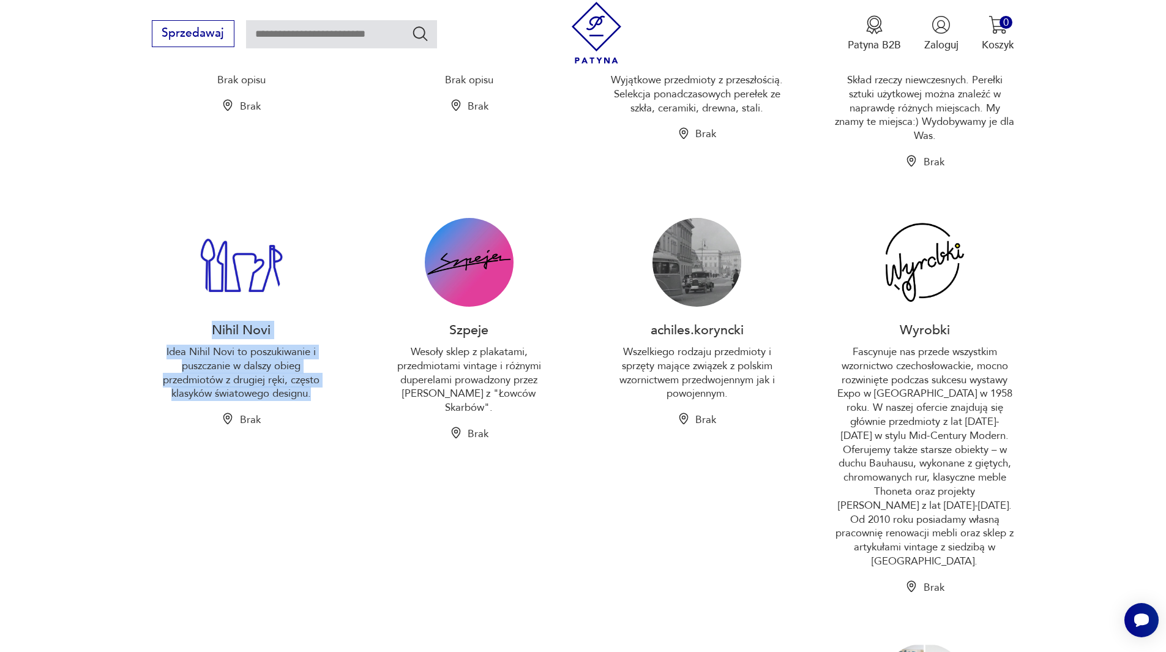
drag, startPoint x: 211, startPoint y: 327, endPoint x: 318, endPoint y: 392, distance: 125.6
click at [318, 392] on div "Nihil Novi Idea Nihil Novi to poszukiwanie i puszczanie w dalszy obieg przedmio…" at bounding box center [241, 406] width 179 height 377
click at [318, 392] on p "Idea Nihil Novi to poszukiwanie i puszczanie w dalszy obieg przedmiotów z drugi…" at bounding box center [241, 373] width 179 height 56
drag, startPoint x: 315, startPoint y: 392, endPoint x: 236, endPoint y: 365, distance: 83.2
click at [236, 365] on p "Idea Nihil Novi to poszukiwanie i puszczanie w dalszy obieg przedmiotów z drugi…" at bounding box center [241, 373] width 179 height 56
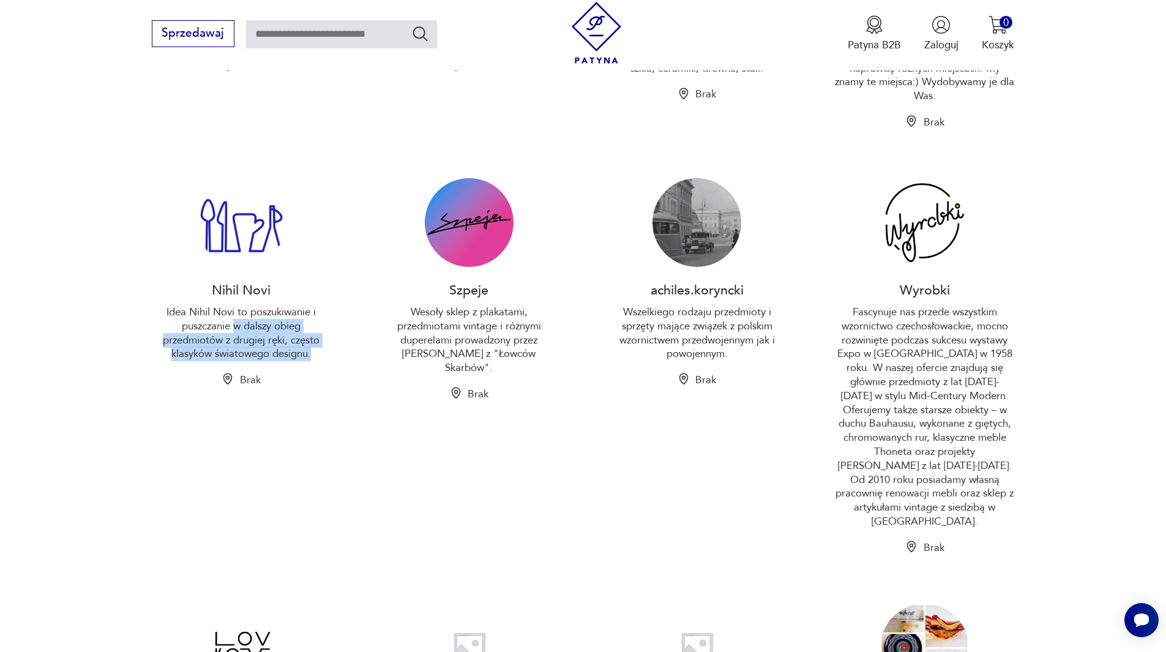
scroll to position [673, 0]
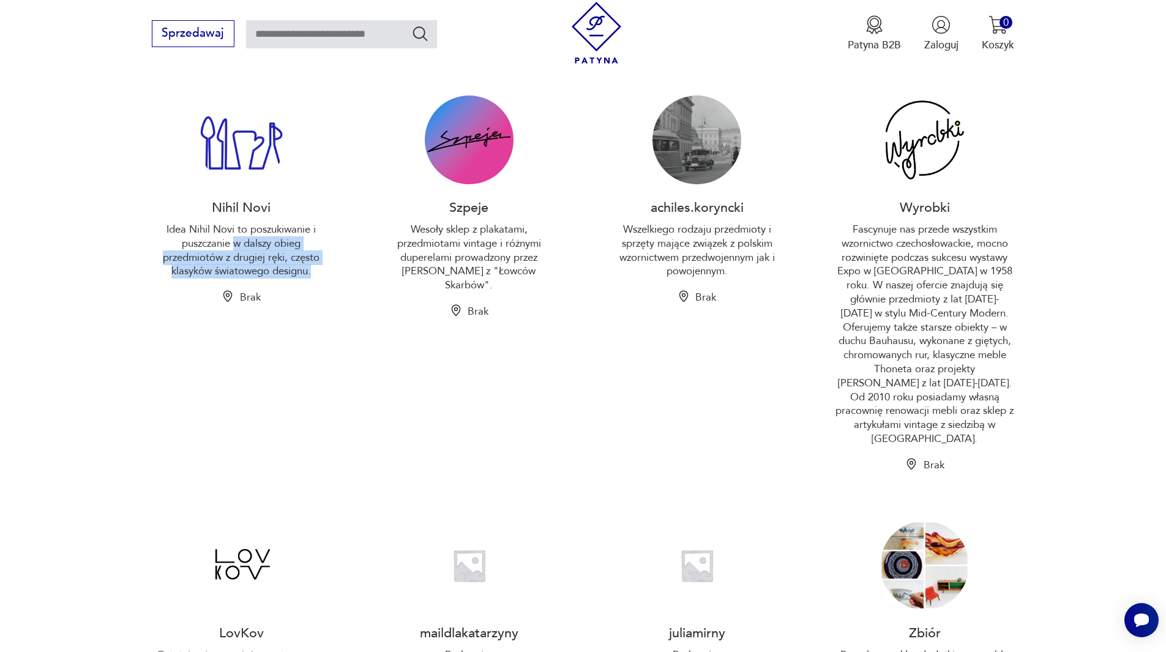
click at [895, 201] on div "Wyrobki" at bounding box center [924, 207] width 89 height 18
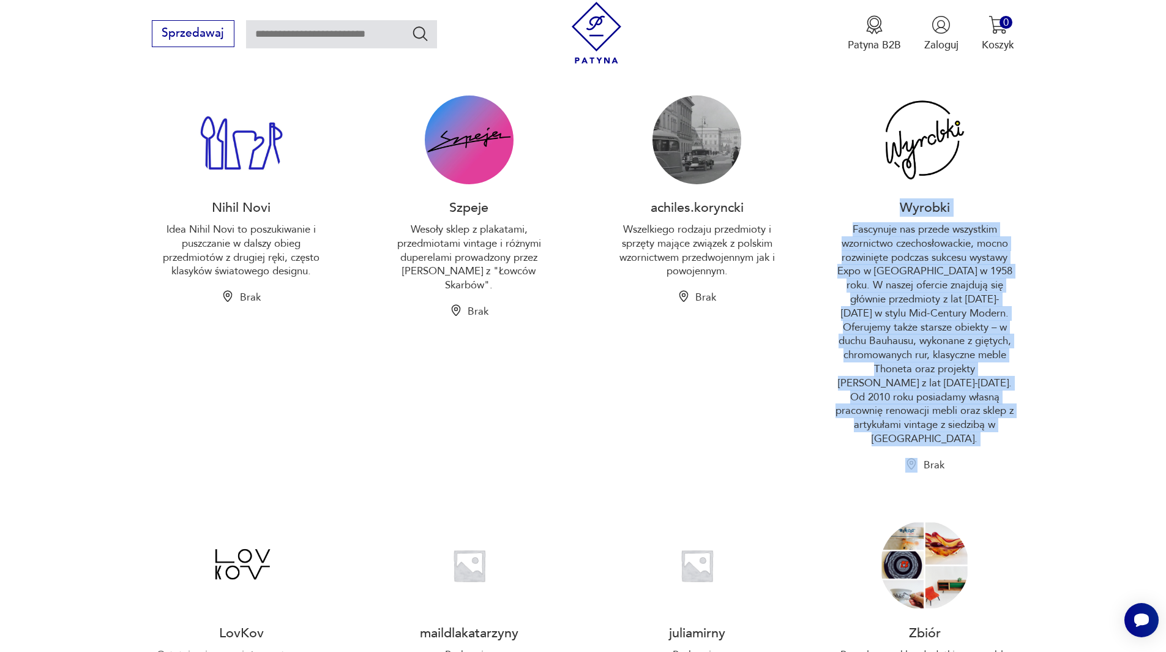
drag, startPoint x: 901, startPoint y: 209, endPoint x: 978, endPoint y: 428, distance: 232.3
click at [978, 428] on div "Wyrobki Fascynuje nas przede wszystkim wzornictwo czechosłowackie, mocno rozwin…" at bounding box center [924, 283] width 179 height 377
copy div "Wyrobki Fascynuje nas przede wszystkim wzornictwo czechosłowackie, mocno rozwin…"
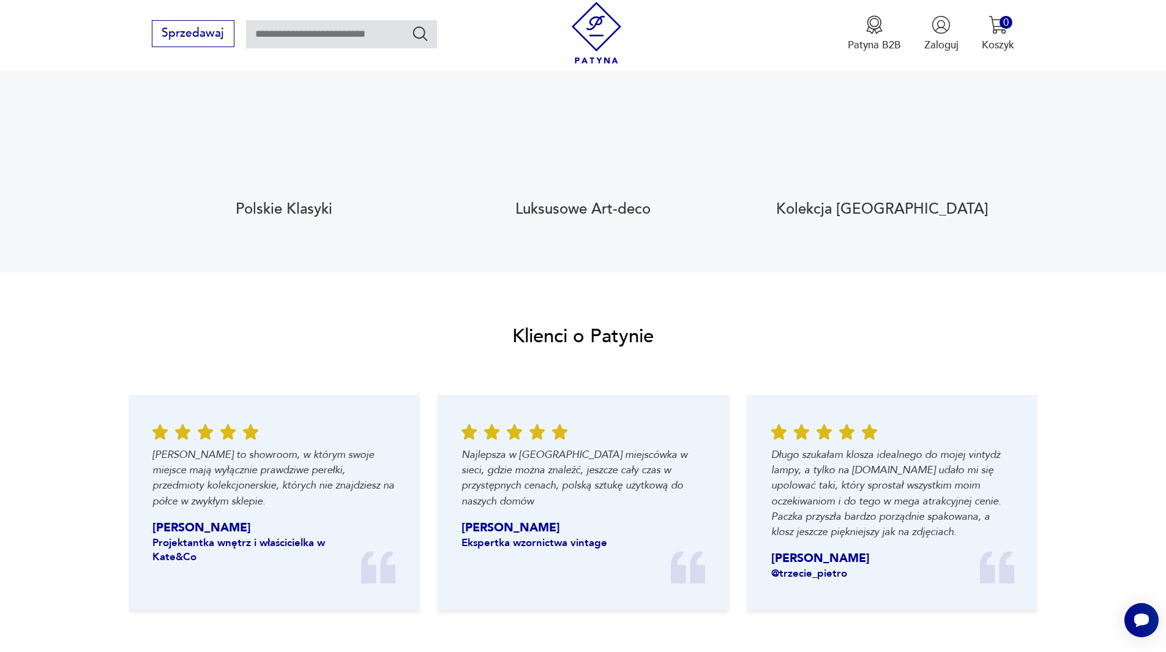
scroll to position [1530, 0]
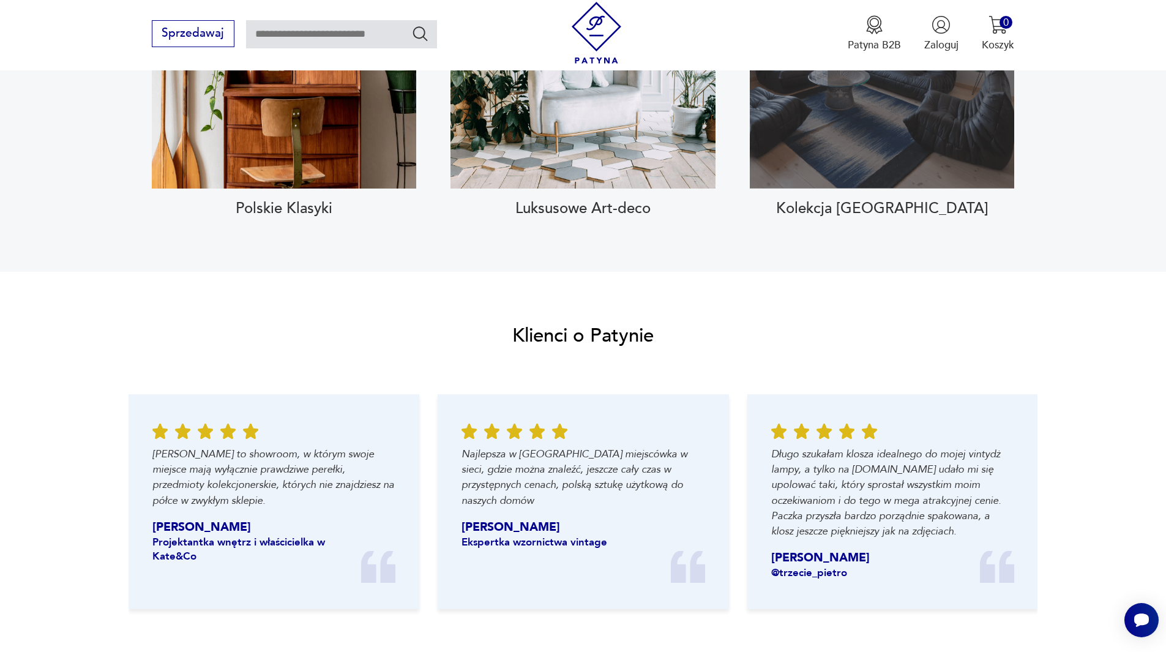
click at [968, 116] on div "Zobacz kolekcję" at bounding box center [882, 46] width 264 height 285
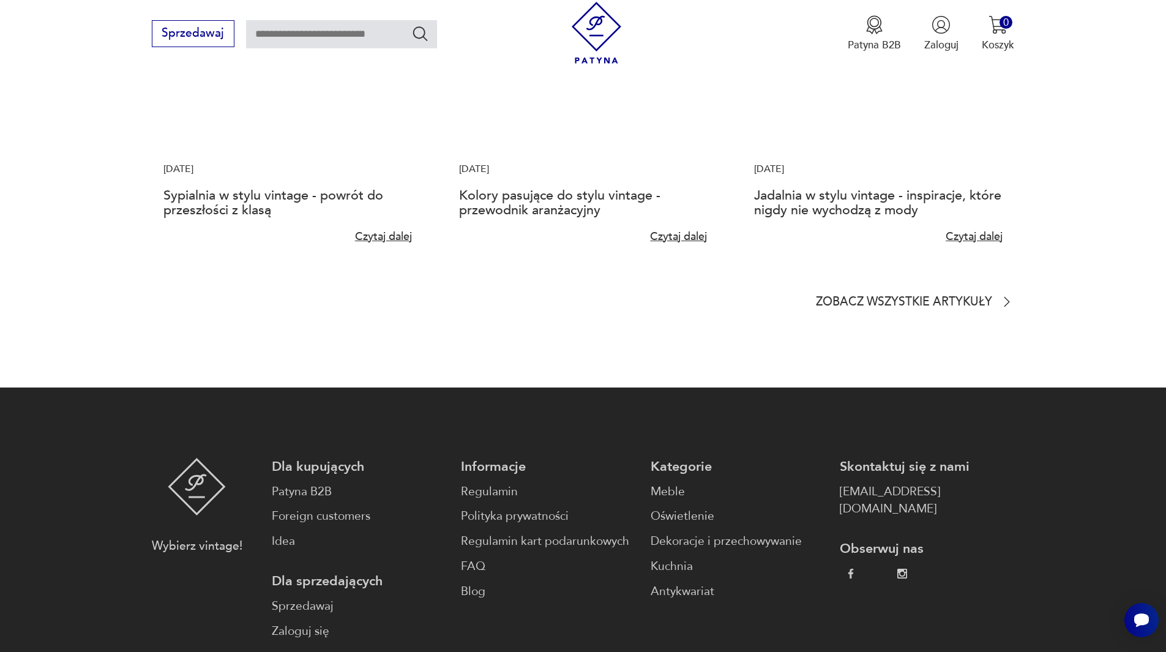
scroll to position [3244, 0]
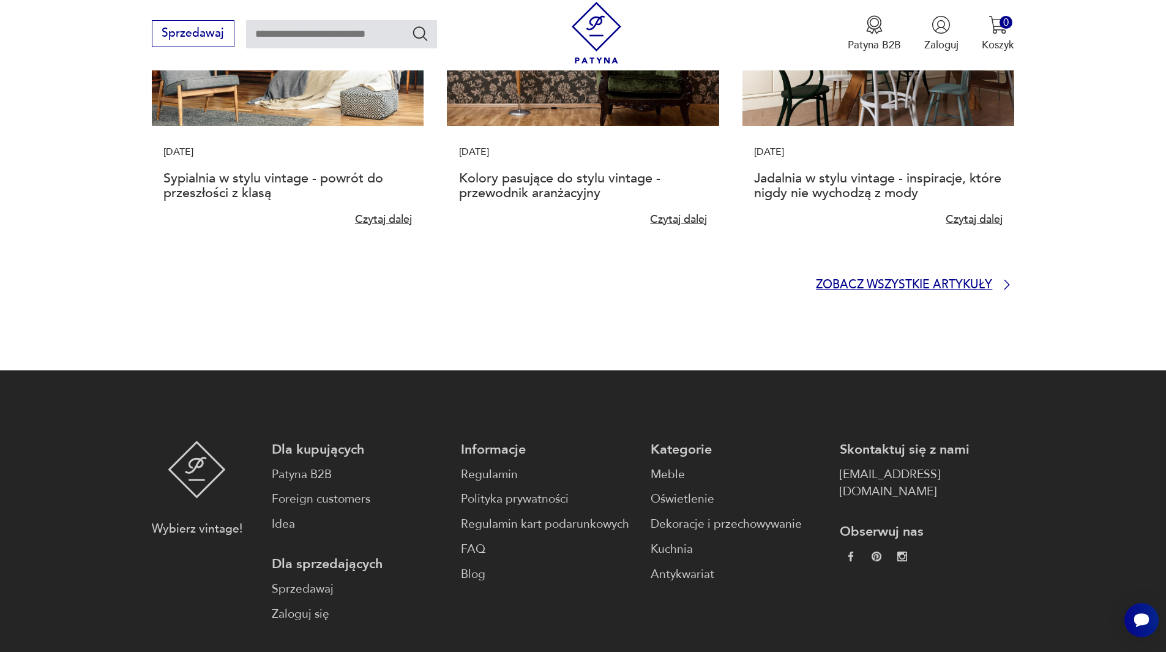
click at [970, 280] on p "Zobacz wszystkie artykuły" at bounding box center [904, 285] width 176 height 10
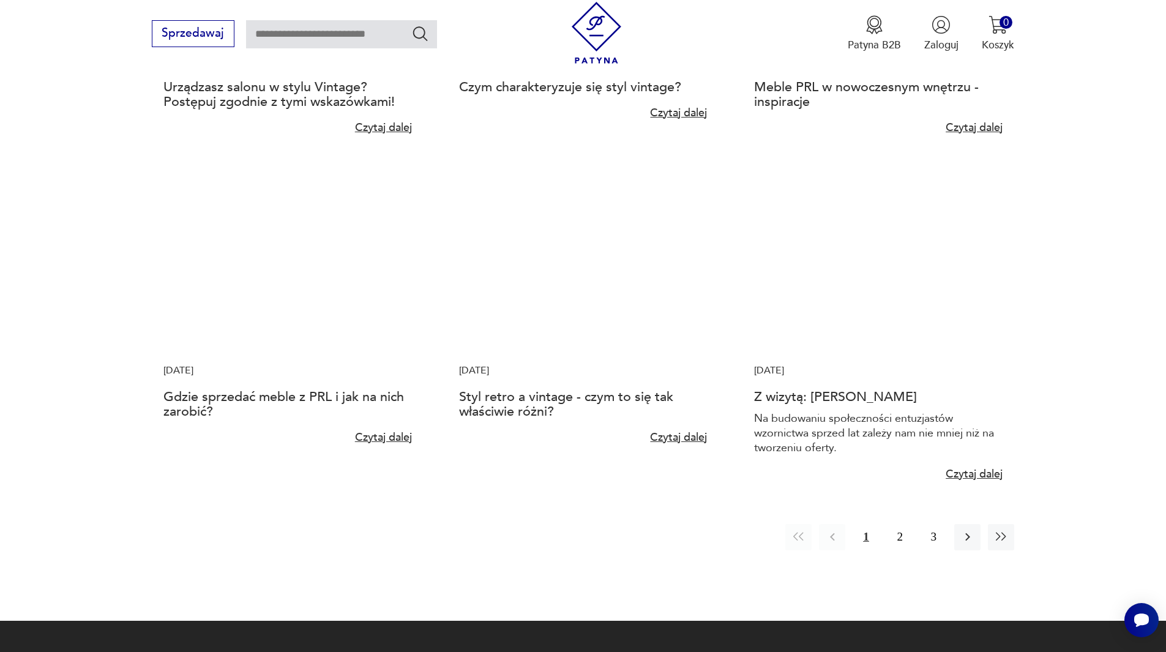
scroll to position [1041, 0]
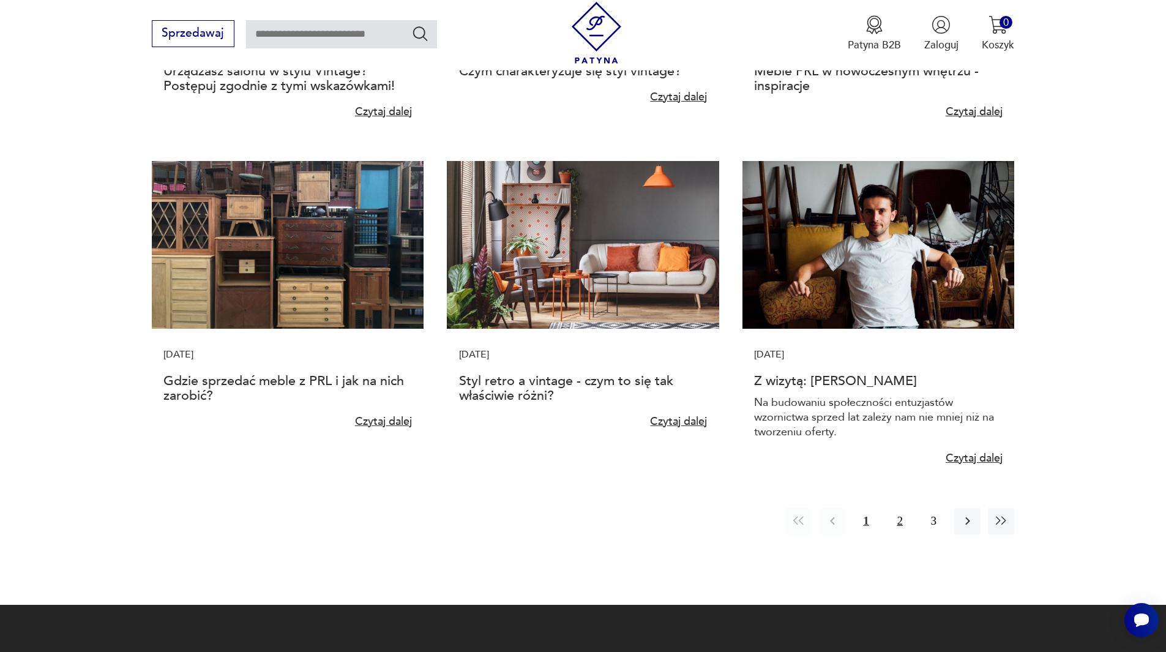
click at [904, 522] on button "2" at bounding box center [900, 521] width 26 height 26
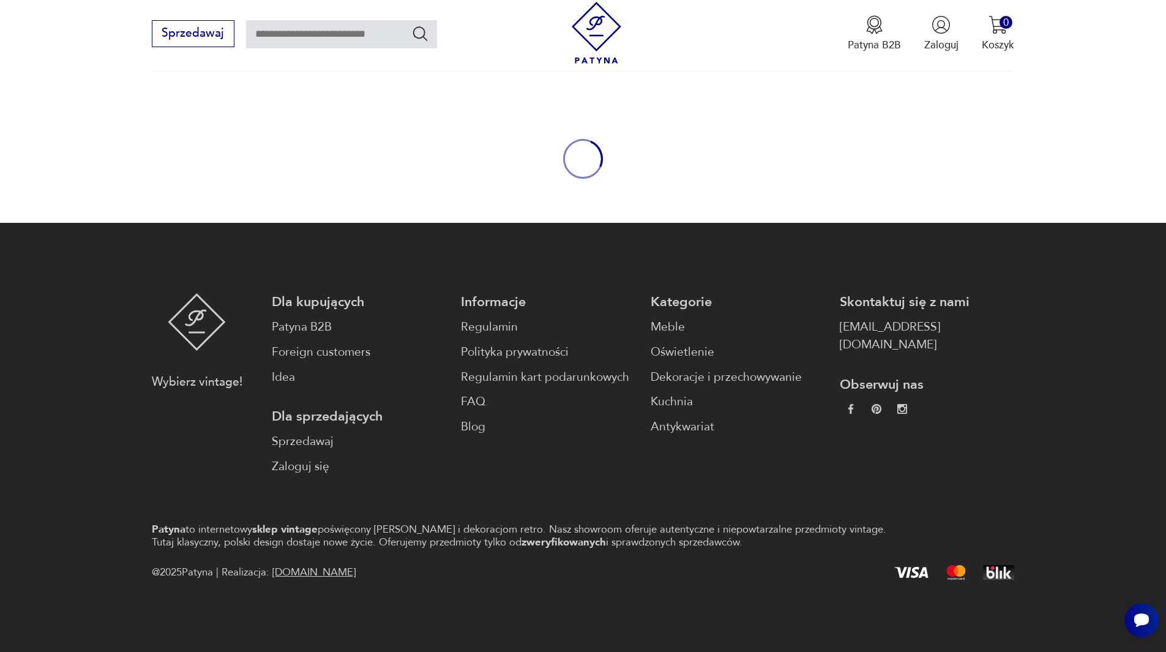
scroll to position [0, 0]
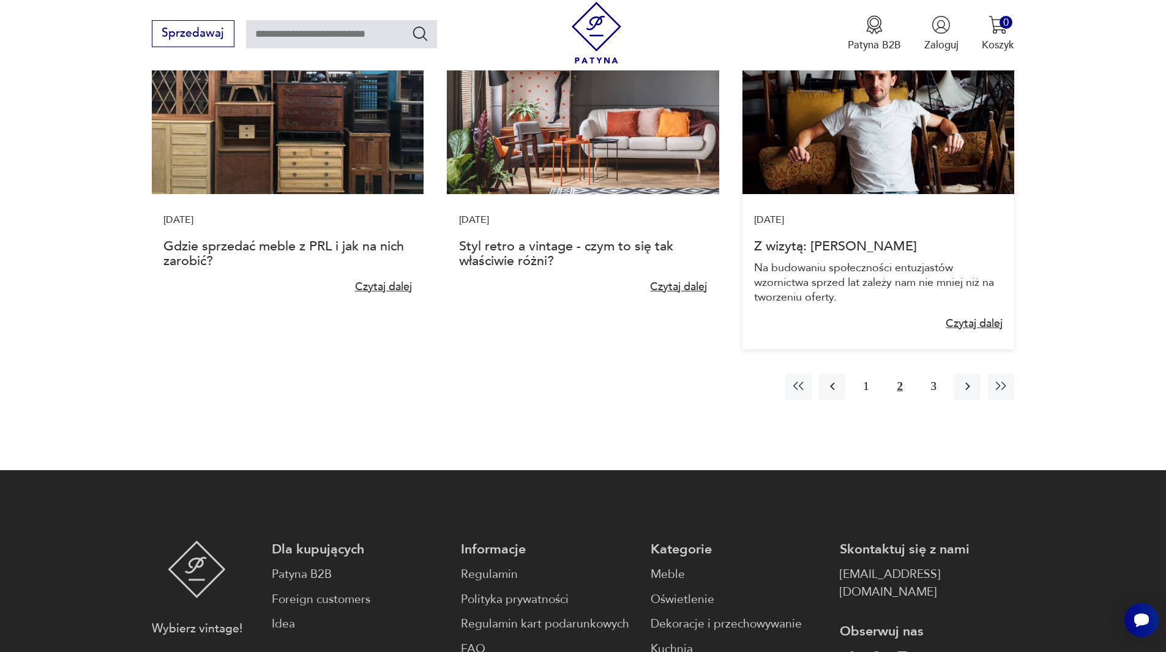
scroll to position [1224, 0]
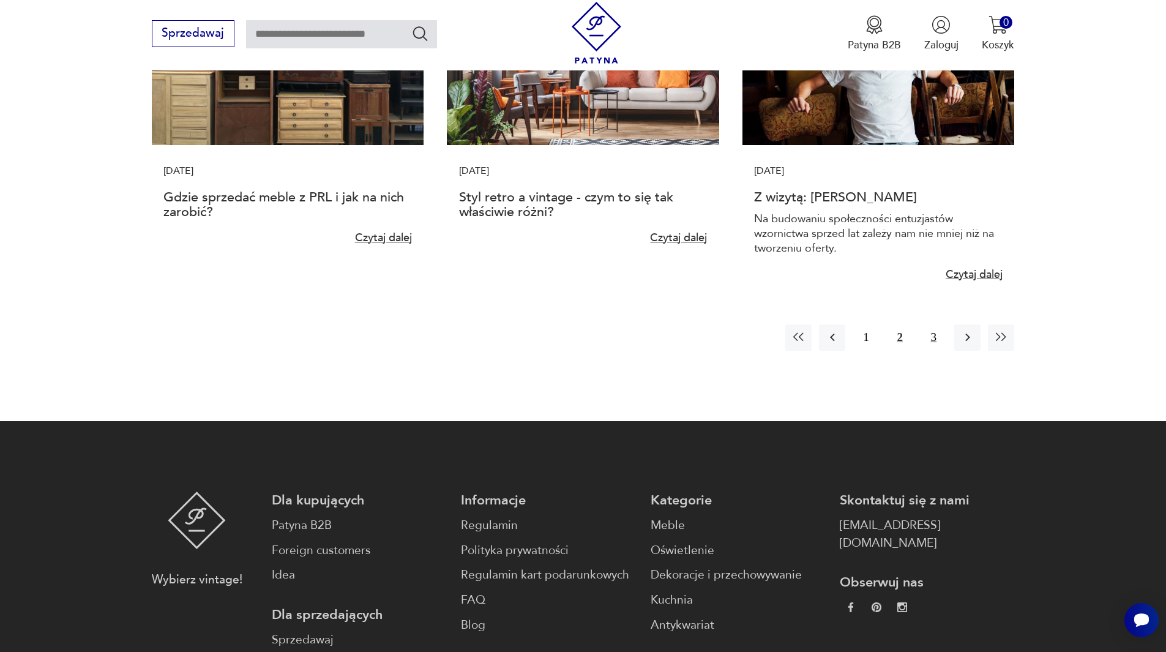
click at [932, 338] on button "3" at bounding box center [934, 337] width 26 height 26
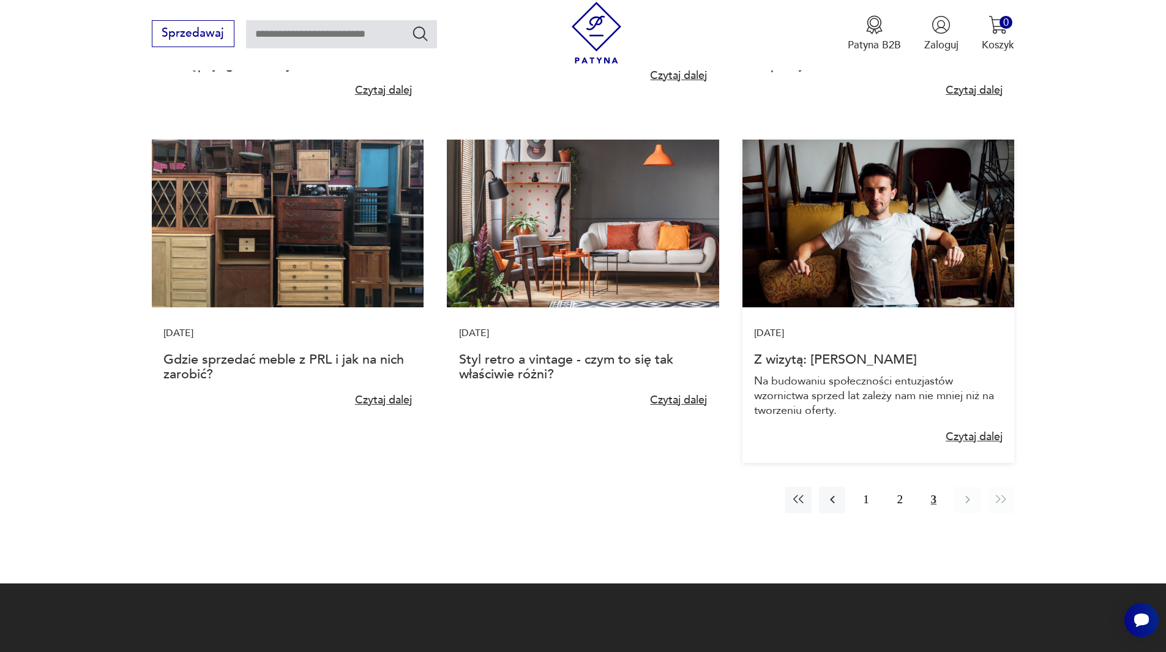
scroll to position [1041, 0]
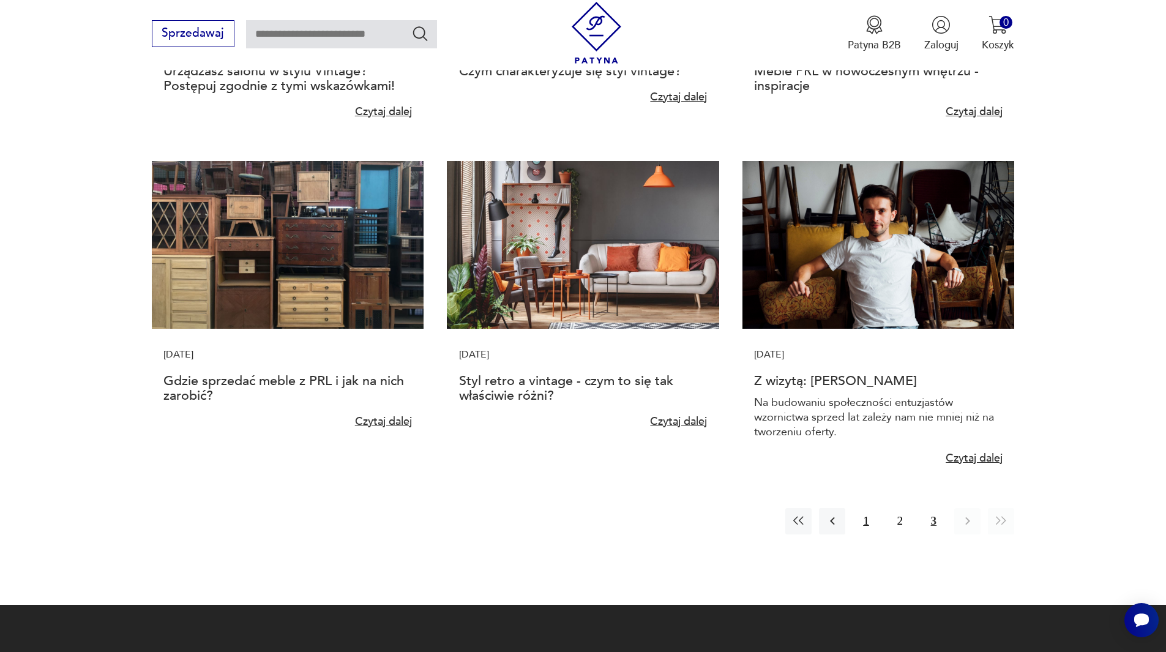
click at [871, 518] on button "1" at bounding box center [866, 521] width 26 height 26
